Goal: Communication & Community: Participate in discussion

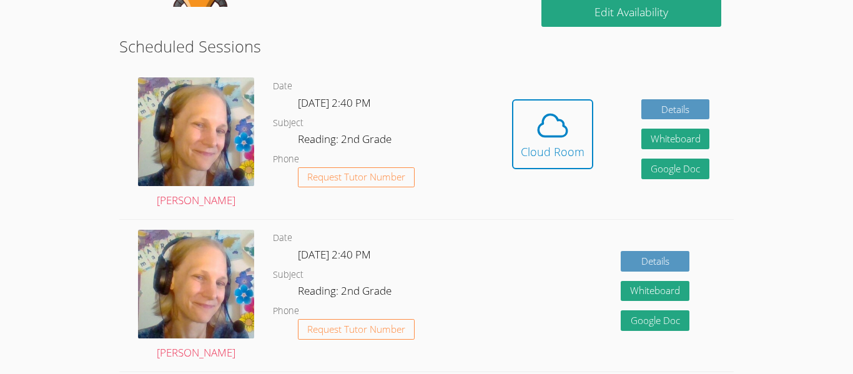
scroll to position [241, 0]
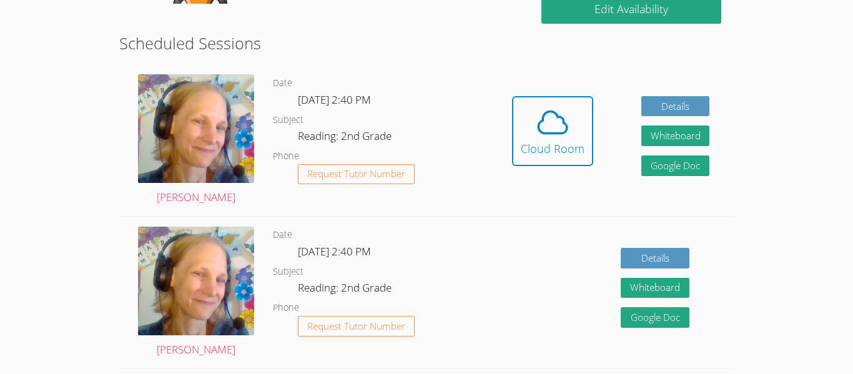
click at [558, 172] on link "Cloud Room" at bounding box center [552, 135] width 81 height 79
click at [554, 160] on button "Cloud Room" at bounding box center [552, 131] width 81 height 70
click at [559, 141] on div "Cloud Room" at bounding box center [553, 148] width 64 height 17
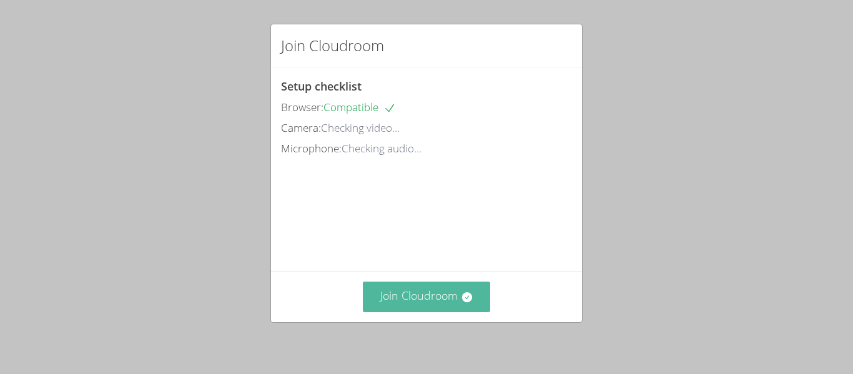
click at [426, 295] on button "Join Cloudroom" at bounding box center [427, 297] width 128 height 31
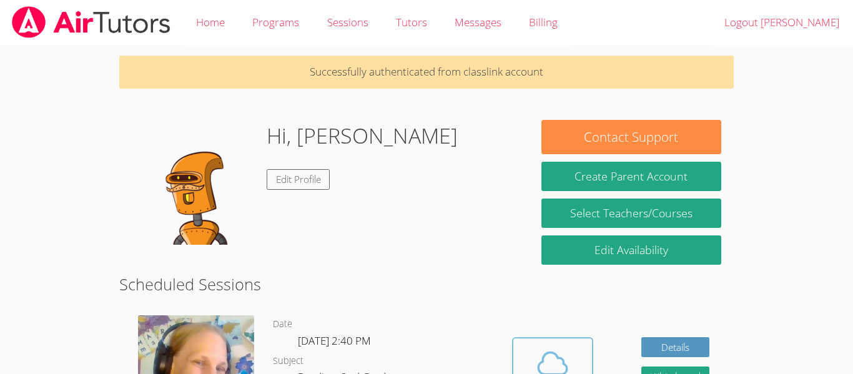
click at [548, 355] on icon at bounding box center [552, 363] width 35 height 35
click at [558, 355] on icon at bounding box center [552, 363] width 35 height 35
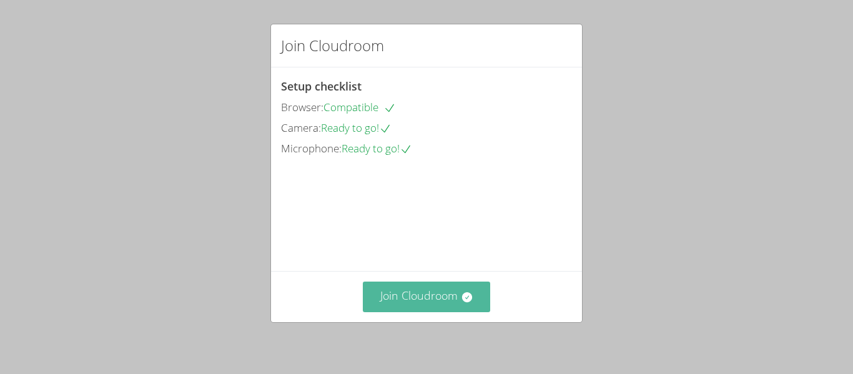
click at [450, 305] on button "Join Cloudroom" at bounding box center [427, 297] width 128 height 31
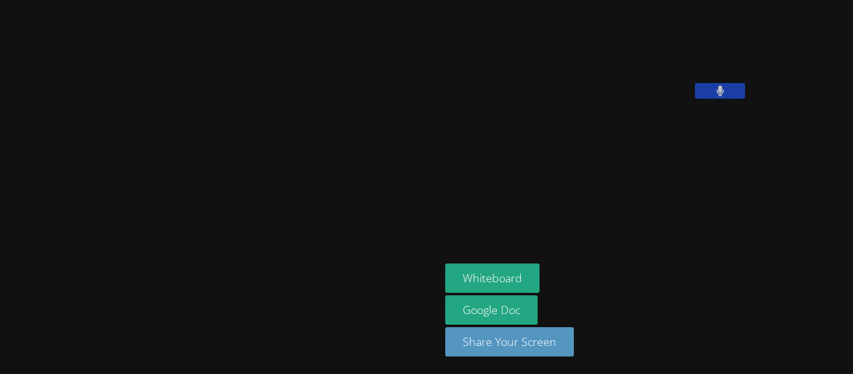
click at [451, 304] on link "Google Doc" at bounding box center [491, 309] width 92 height 29
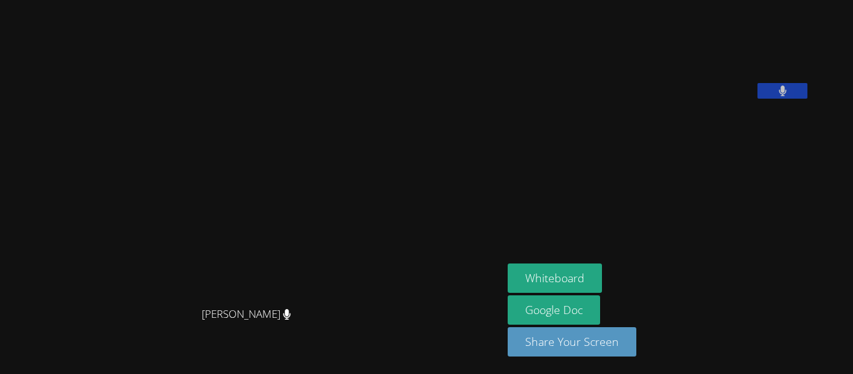
click at [508, 295] on link "Google Doc" at bounding box center [554, 309] width 92 height 29
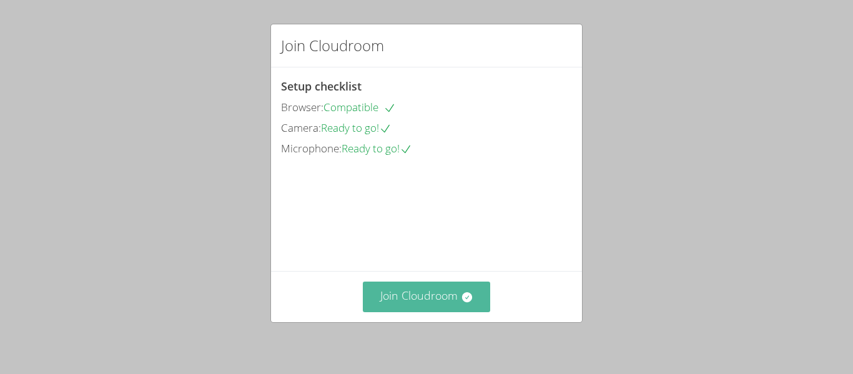
click at [391, 295] on button "Join Cloudroom" at bounding box center [427, 297] width 128 height 31
